Goal: Information Seeking & Learning: Learn about a topic

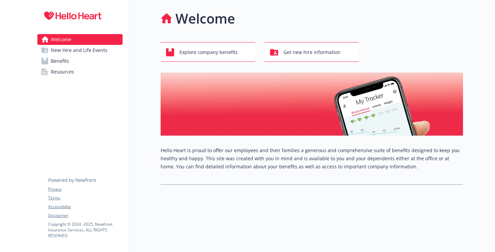
click at [81, 64] on link "Benefits" at bounding box center [79, 61] width 85 height 11
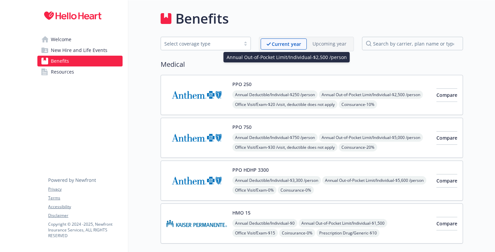
scroll to position [40, 0]
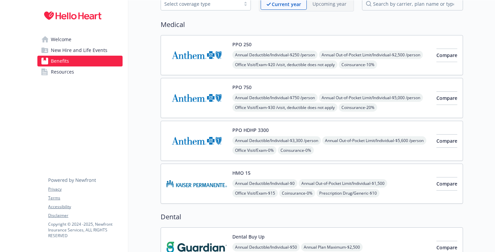
click at [343, 49] on div "PPO 250 Annual Deductible/Individual - $250 /person Annual Out-of-Pocket Limit/…" at bounding box center [331, 55] width 199 height 29
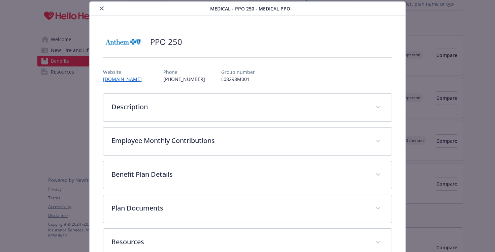
scroll to position [63, 0]
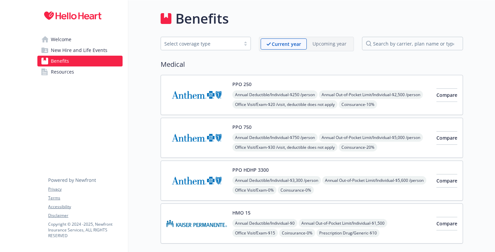
click at [202, 96] on img at bounding box center [196, 95] width 61 height 29
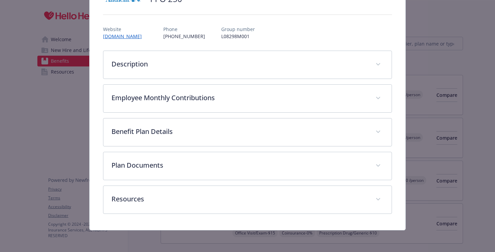
scroll to position [62, 0]
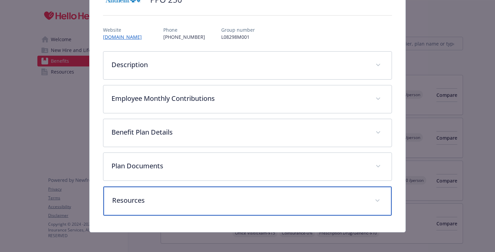
click at [206, 199] on p "Resources" at bounding box center [239, 200] width 255 height 10
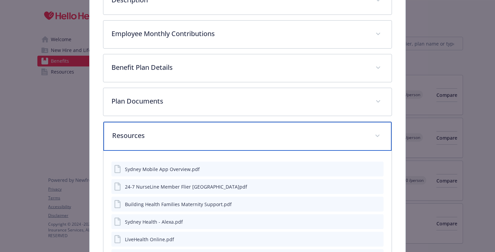
scroll to position [130, 0]
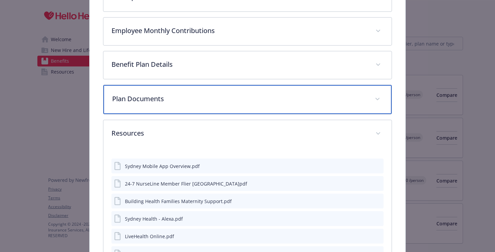
click at [158, 97] on p "Plan Documents" at bounding box center [239, 99] width 255 height 10
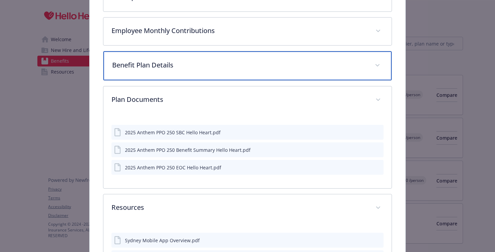
click at [173, 71] on div "Benefit Plan Details" at bounding box center [247, 65] width 289 height 29
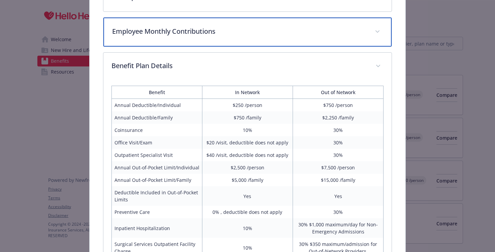
click at [177, 31] on p "Employee Monthly Contributions" at bounding box center [239, 31] width 255 height 10
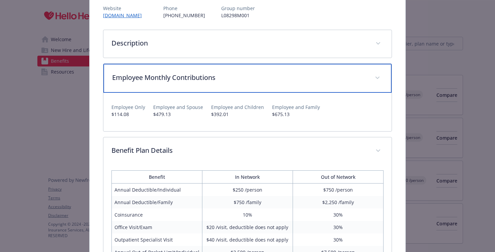
scroll to position [0, 0]
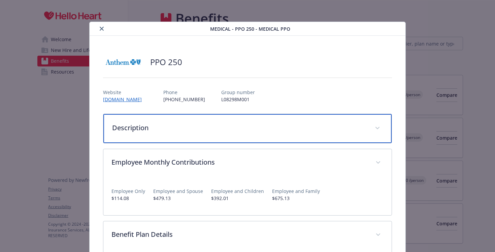
click at [158, 117] on div "Description" at bounding box center [247, 128] width 289 height 29
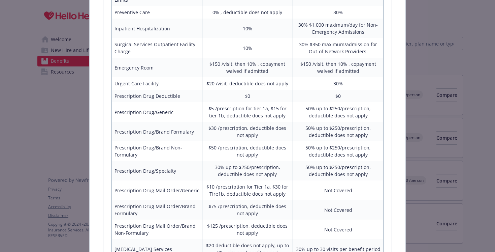
scroll to position [416, 0]
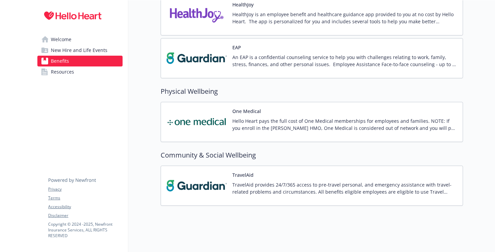
scroll to position [1059, 0]
